Goal: Task Accomplishment & Management: Manage account settings

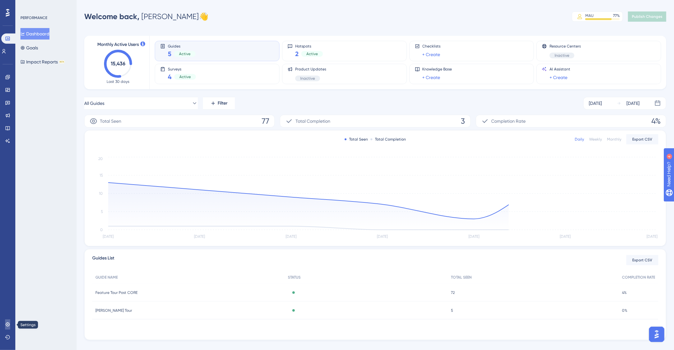
click at [10, 325] on link at bounding box center [7, 325] width 5 height 10
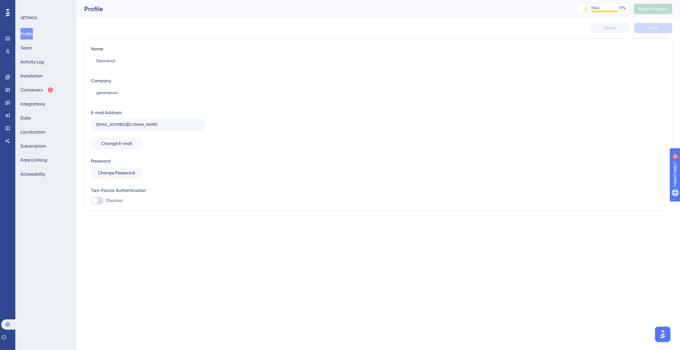
click at [40, 50] on div "Profile Team Activity Log Installation Containers Integrations Data Localizatio…" at bounding box center [46, 104] width 52 height 152
click at [32, 48] on button "Team" at bounding box center [25, 47] width 11 height 11
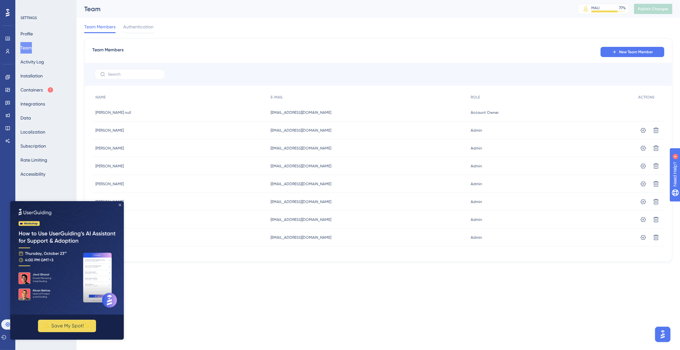
click at [120, 205] on icon "Close Preview" at bounding box center [120, 205] width 3 height 3
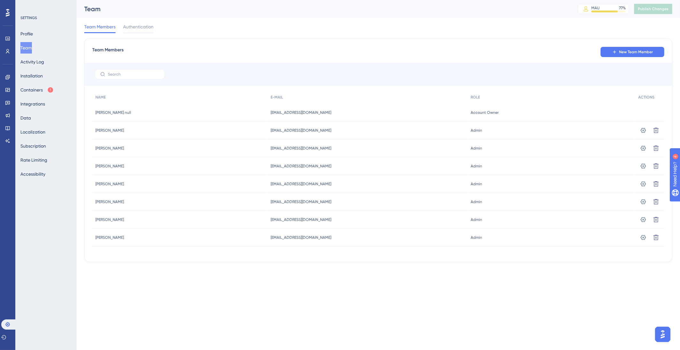
click at [566, 112] on div "Account Owner Account Owner" at bounding box center [552, 113] width 168 height 18
click at [521, 110] on div "Account Owner Account Owner" at bounding box center [552, 113] width 168 height 18
